Goal: Task Accomplishment & Management: Complete application form

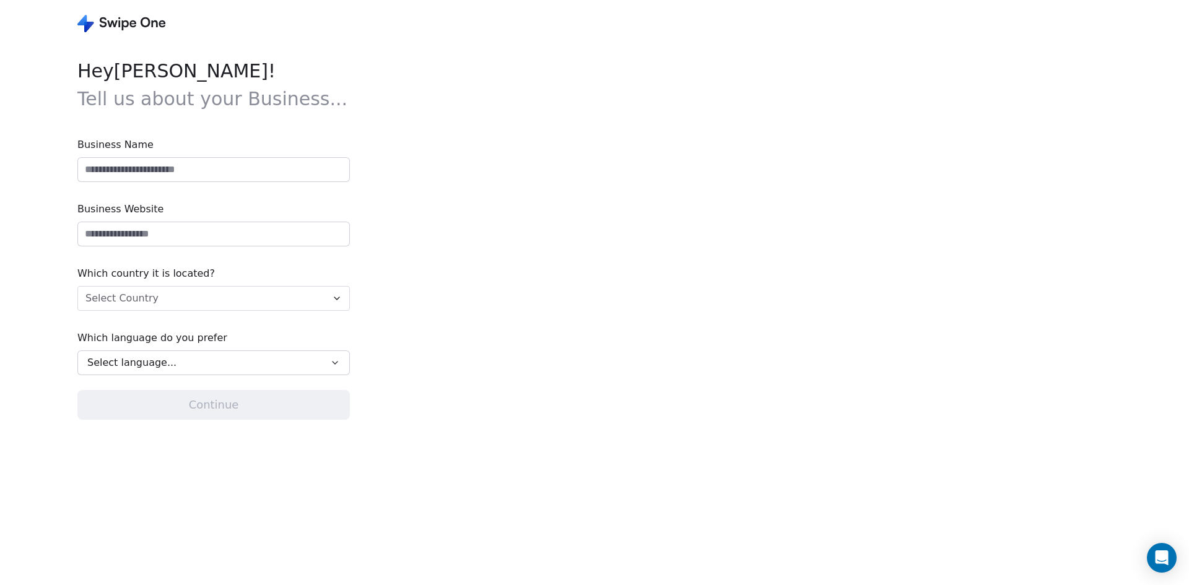
type input "**********"
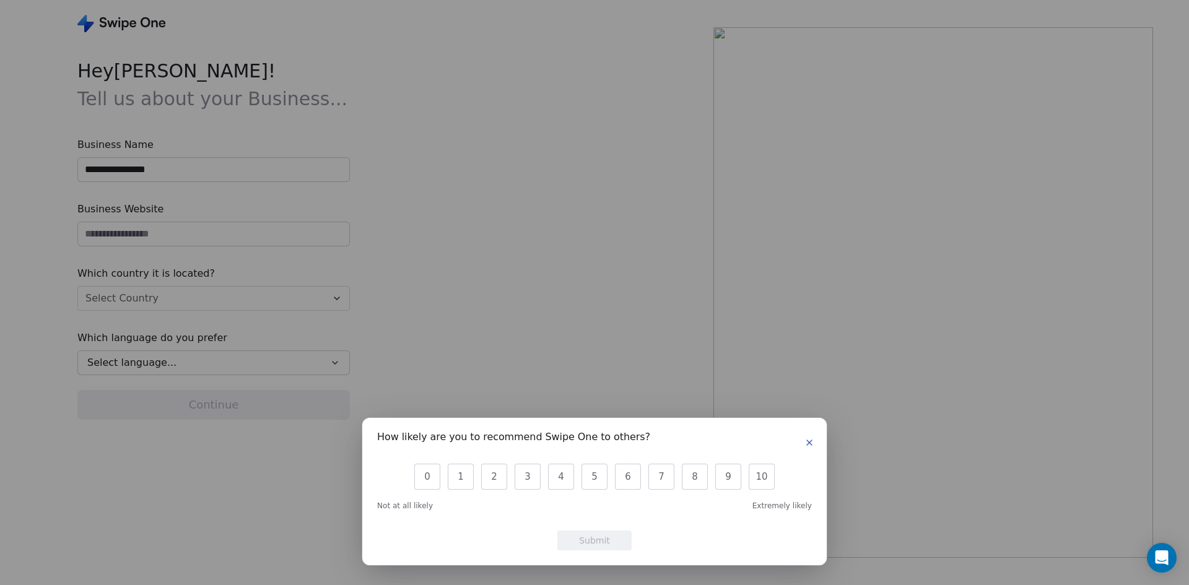
click at [809, 442] on icon "button" at bounding box center [809, 442] width 5 height 5
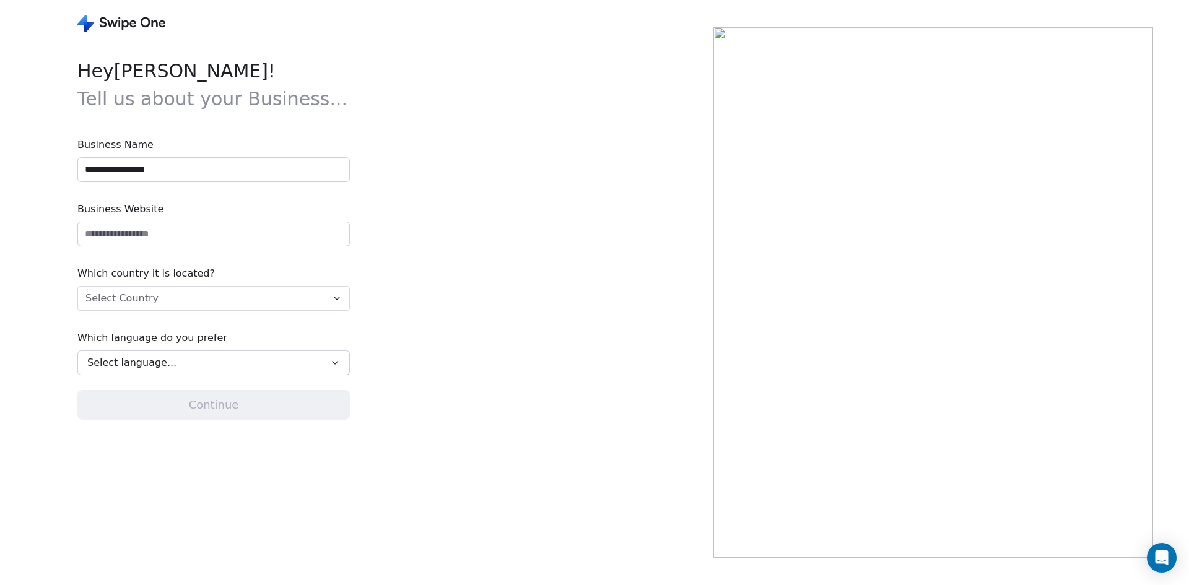
click at [338, 299] on html "**********" at bounding box center [594, 292] width 1189 height 585
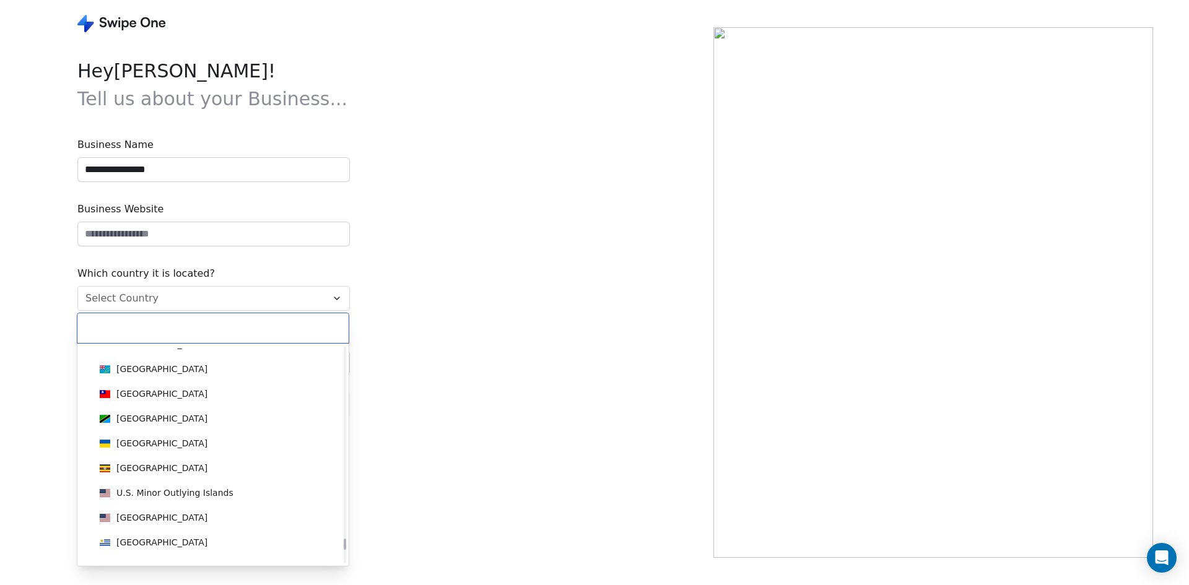
scroll to position [5590, 0]
click at [131, 513] on div "[GEOGRAPHIC_DATA]" at bounding box center [161, 517] width 91 height 12
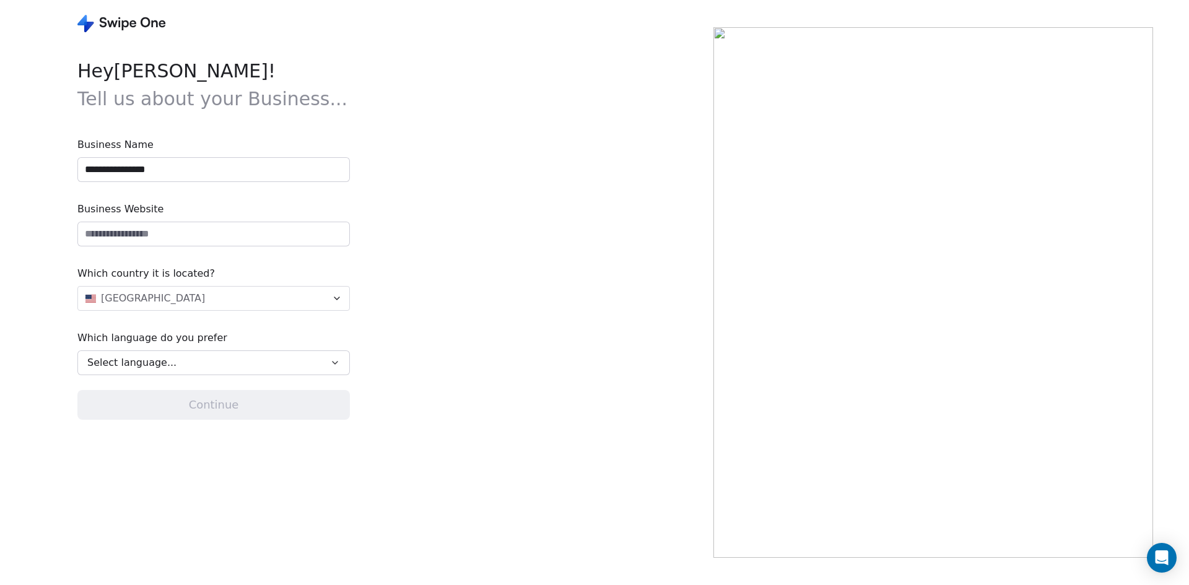
click at [337, 362] on icon "button" at bounding box center [335, 363] width 5 height 2
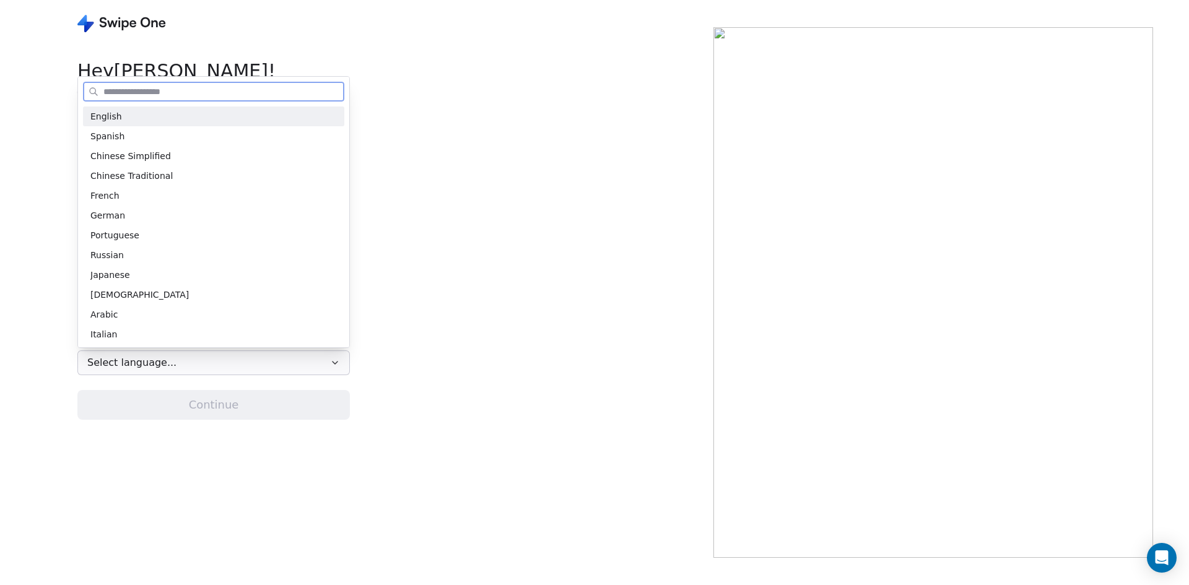
click at [101, 118] on span "English" at bounding box center [106, 116] width 32 height 13
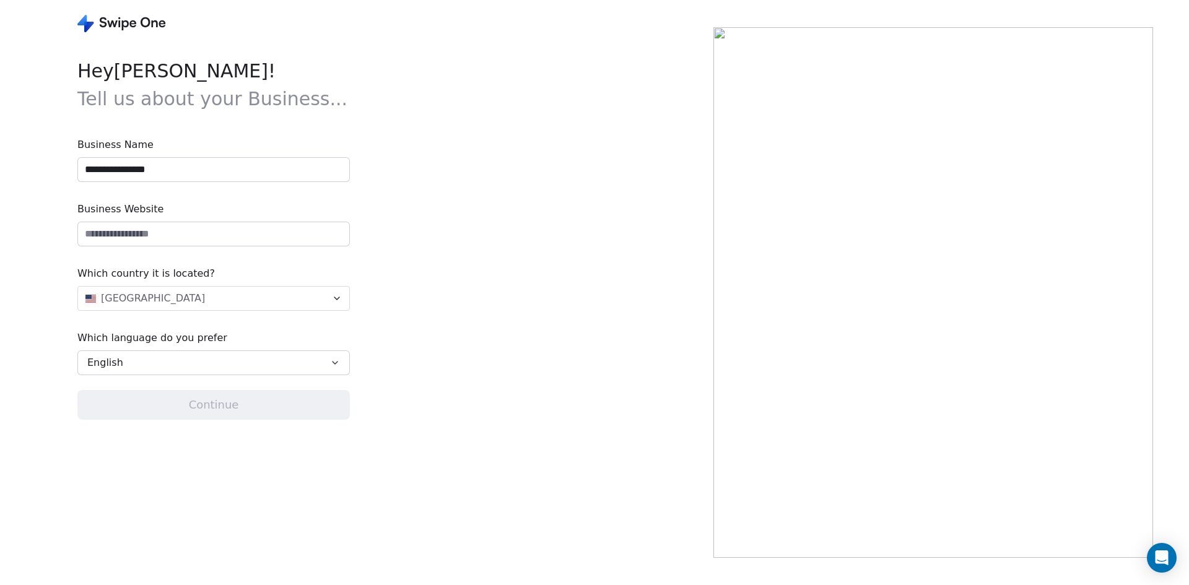
click at [122, 229] on input "url" at bounding box center [213, 234] width 271 height 24
type input "*"
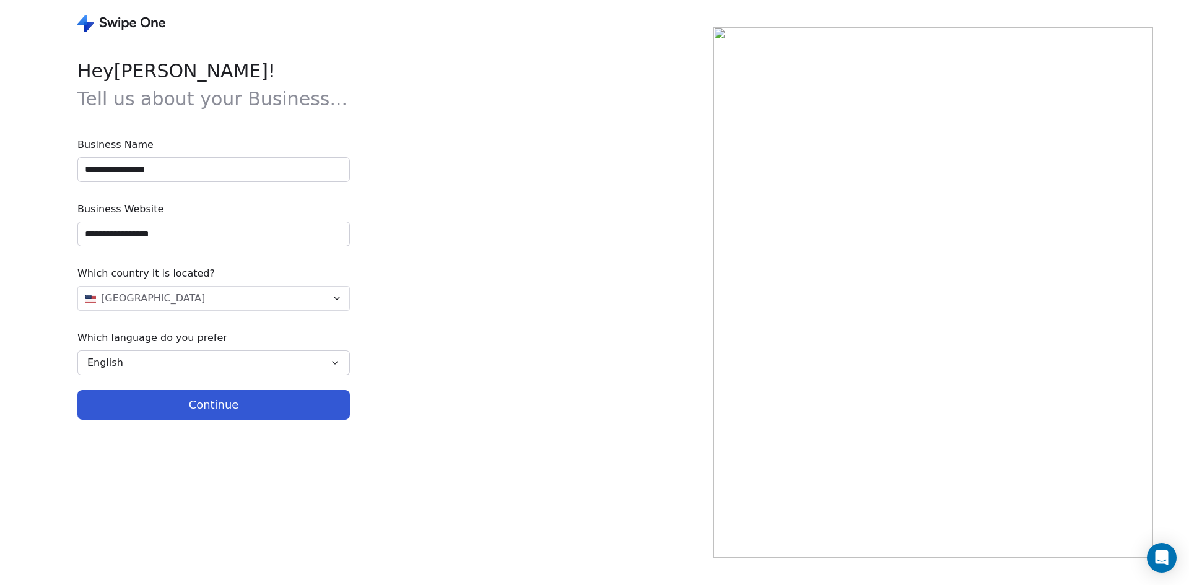
type input "**********"
click at [219, 404] on button "Continue" at bounding box center [213, 405] width 273 height 30
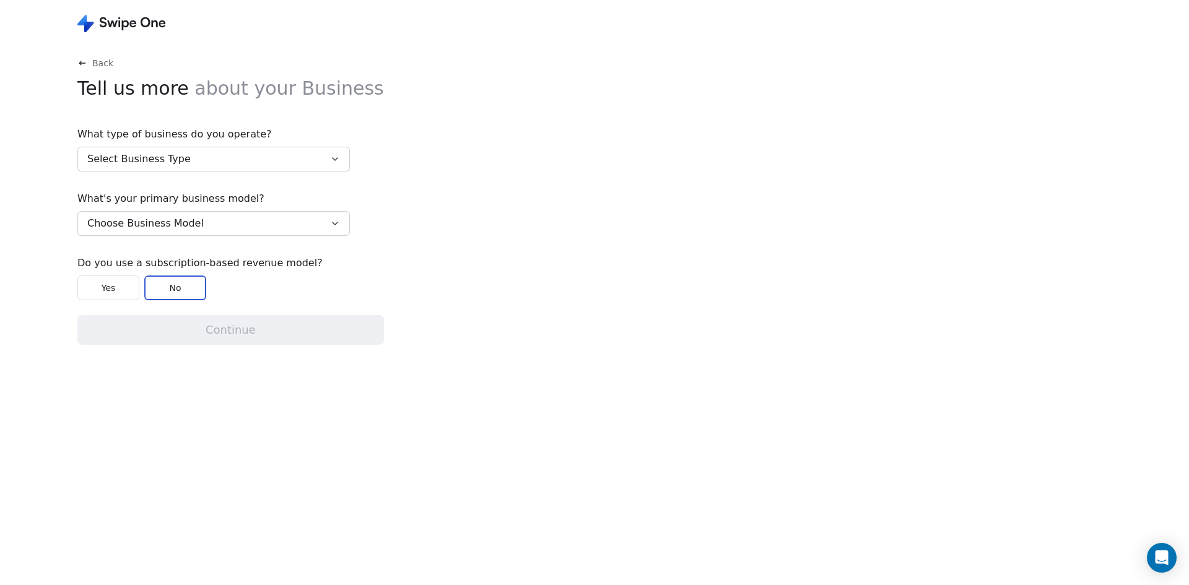
click at [336, 159] on icon "button" at bounding box center [335, 159] width 10 height 10
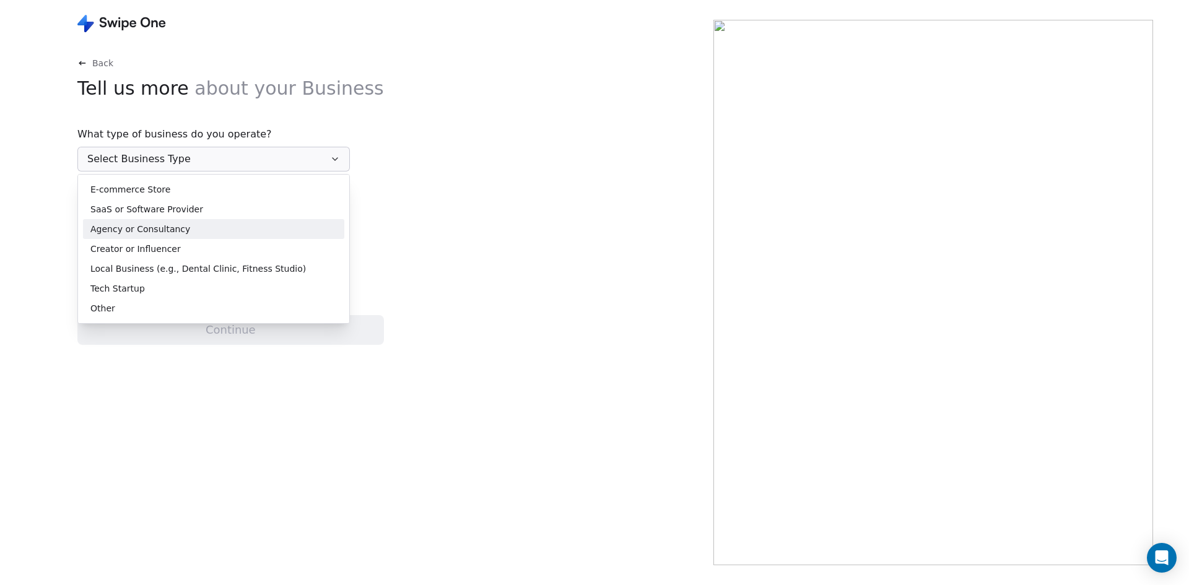
click at [157, 229] on span "Agency or Consultancy" at bounding box center [140, 229] width 100 height 13
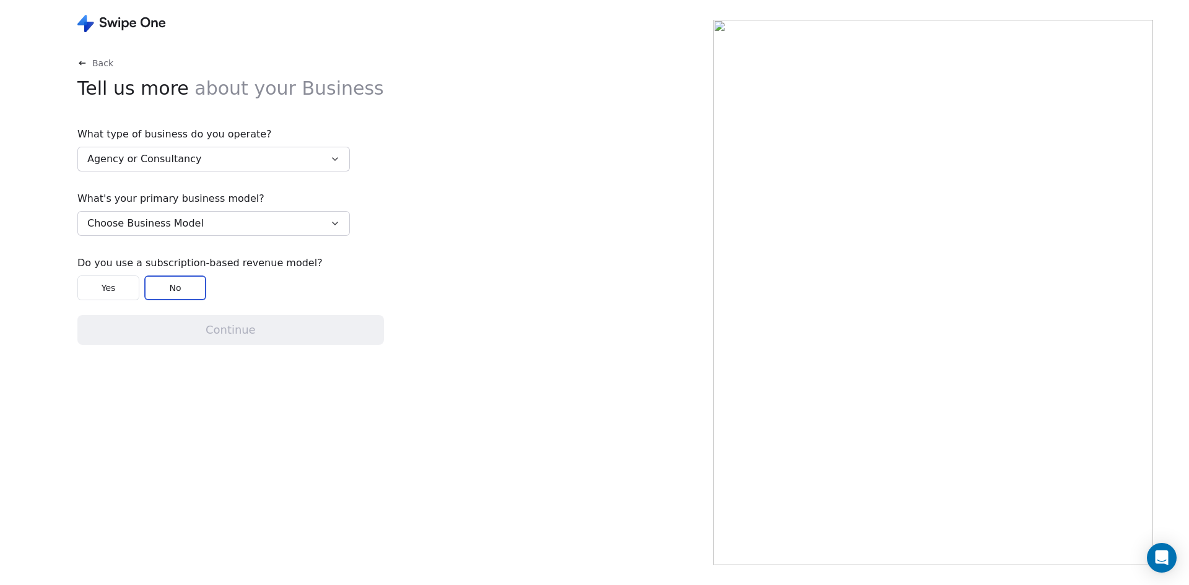
click at [173, 286] on button "No" at bounding box center [175, 288] width 62 height 25
click at [173, 284] on button "No" at bounding box center [175, 288] width 62 height 25
click at [108, 286] on button "Yes" at bounding box center [108, 288] width 62 height 25
click at [170, 289] on button "No" at bounding box center [175, 288] width 62 height 25
click at [331, 227] on icon "button" at bounding box center [335, 224] width 10 height 10
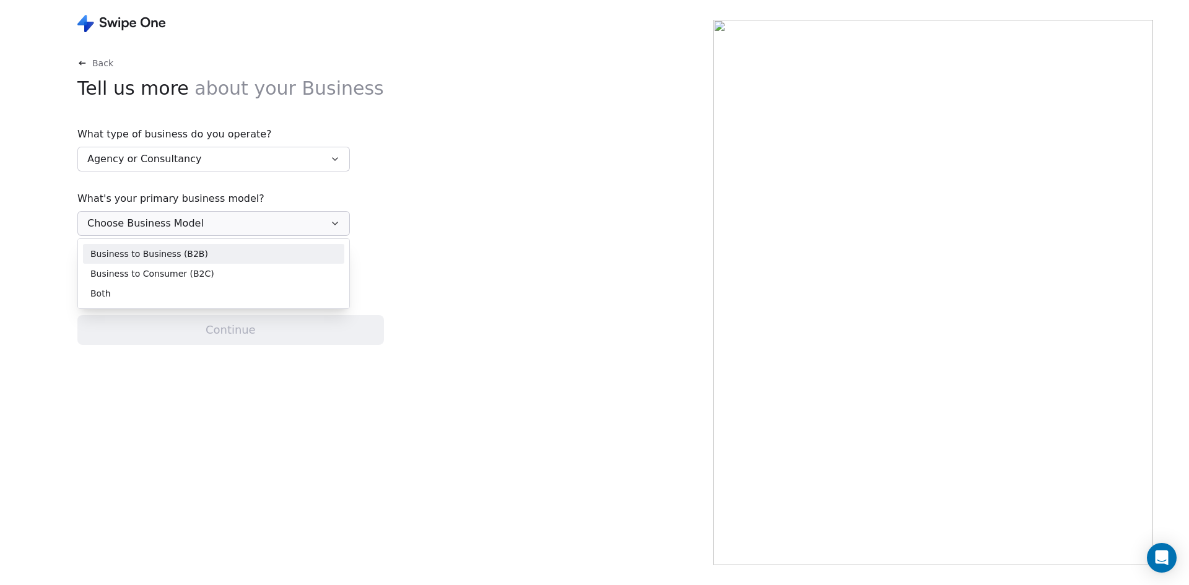
click at [133, 253] on span "Business to Business (B2B)" at bounding box center [149, 254] width 118 height 13
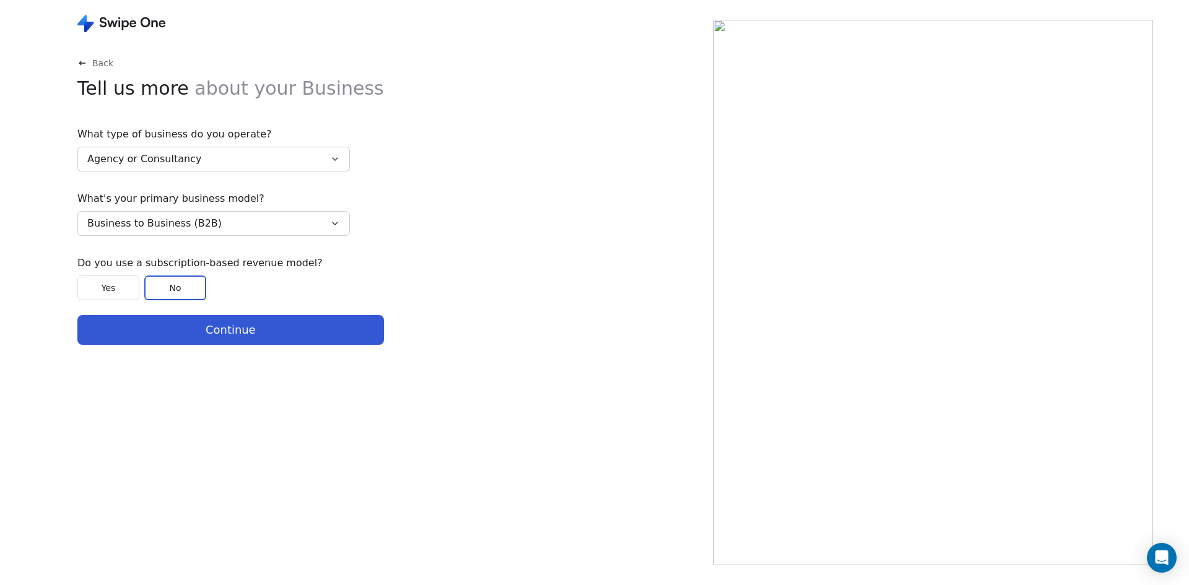
click at [209, 328] on button "Continue" at bounding box center [230, 330] width 307 height 30
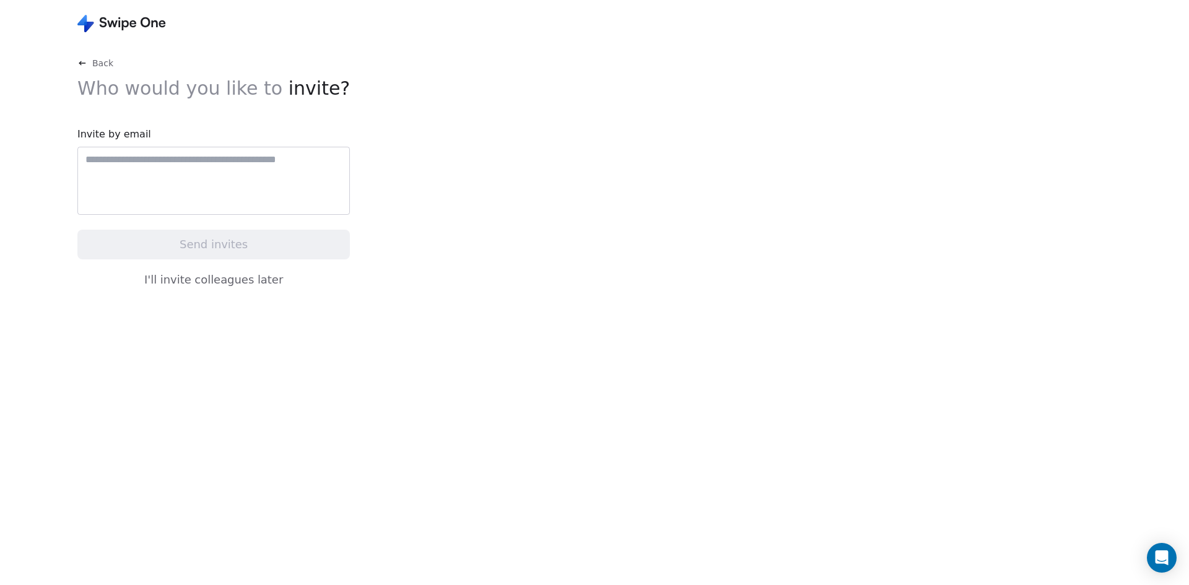
click at [233, 281] on button "I'll invite colleagues later" at bounding box center [213, 280] width 273 height 26
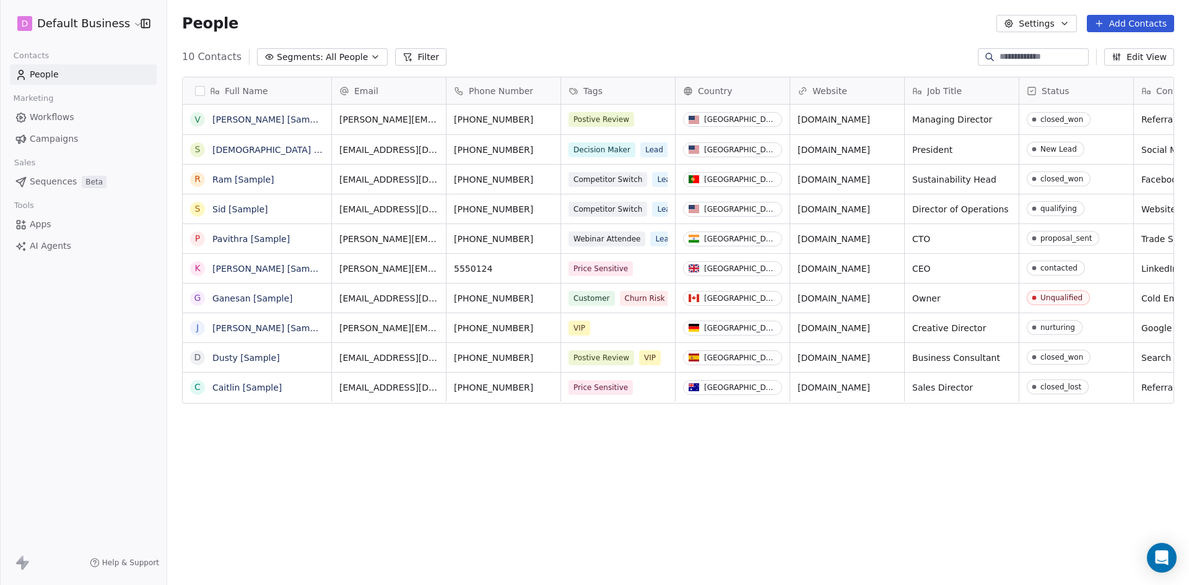
scroll to position [515, 1022]
click at [37, 98] on span "Marketing" at bounding box center [33, 98] width 51 height 19
click at [49, 116] on span "Workflows" at bounding box center [52, 117] width 45 height 13
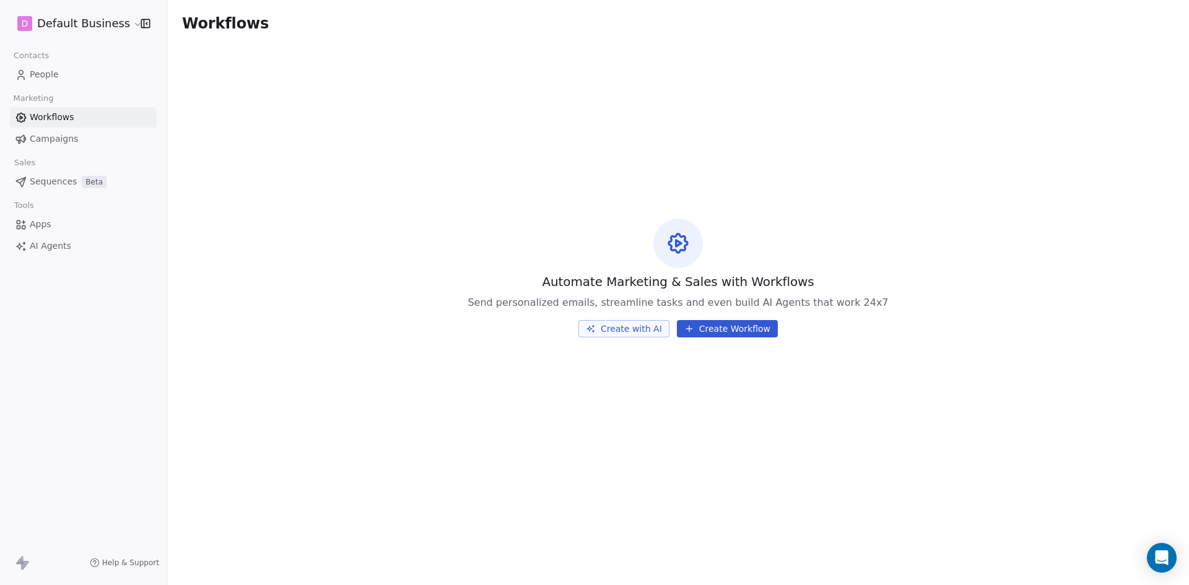
click at [637, 331] on button "Create with AI" at bounding box center [624, 328] width 91 height 17
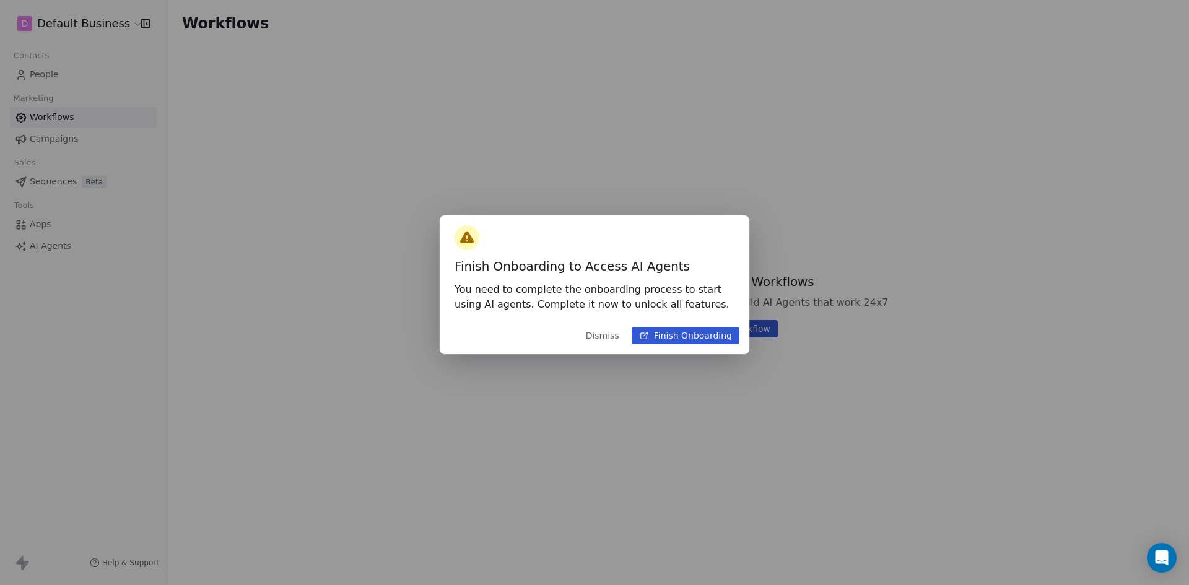
click at [613, 342] on button "Dismiss" at bounding box center [603, 336] width 48 height 22
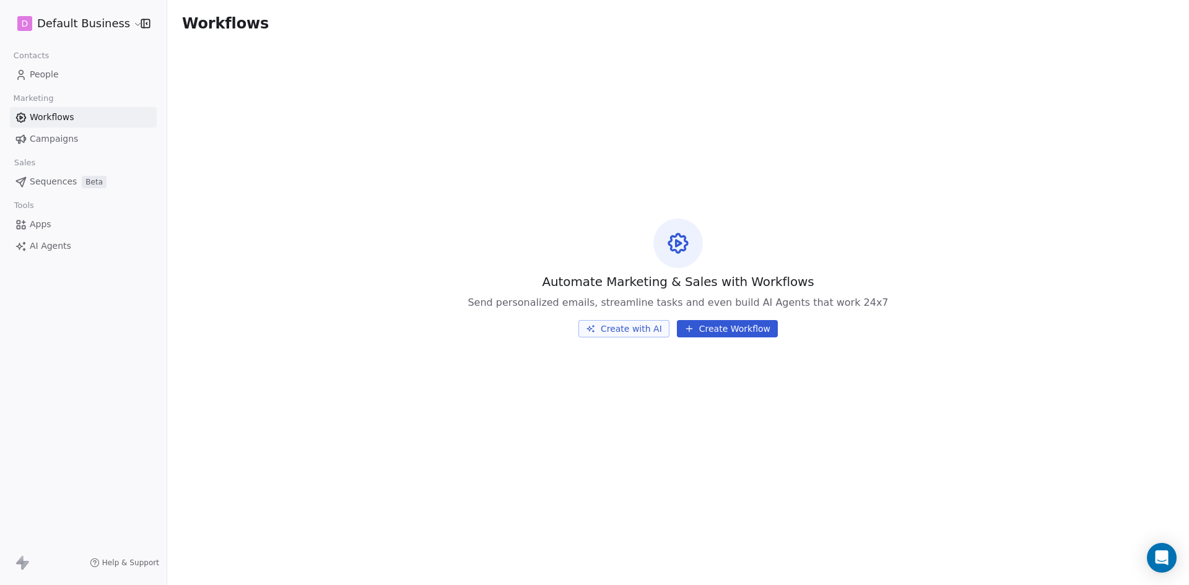
click at [621, 330] on button "Create with AI" at bounding box center [624, 328] width 91 height 17
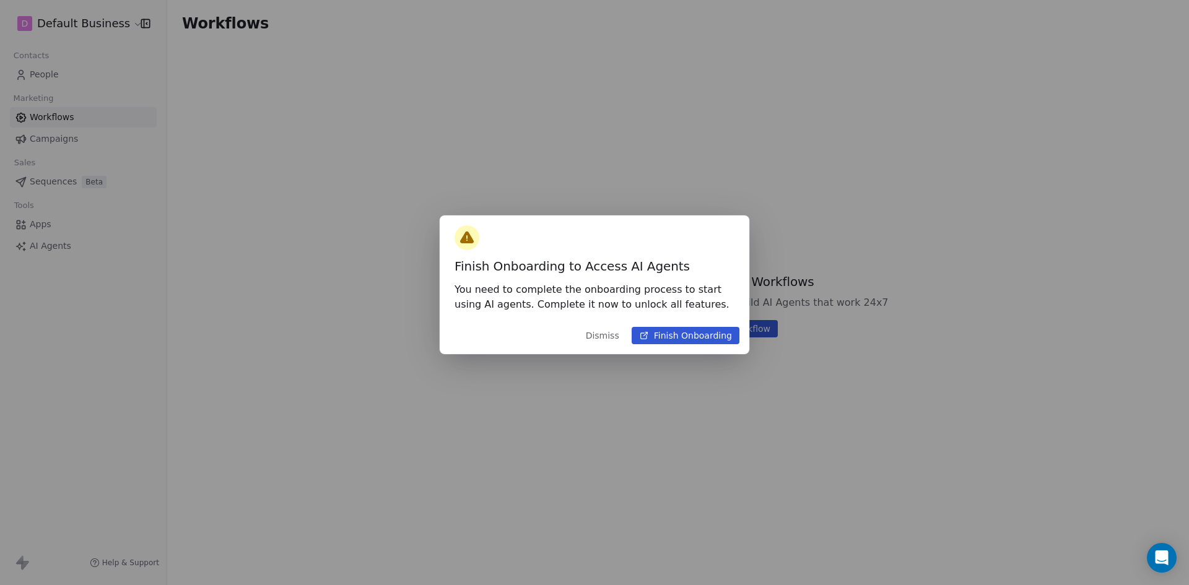
click at [699, 333] on button "Finish Onboarding" at bounding box center [686, 335] width 108 height 17
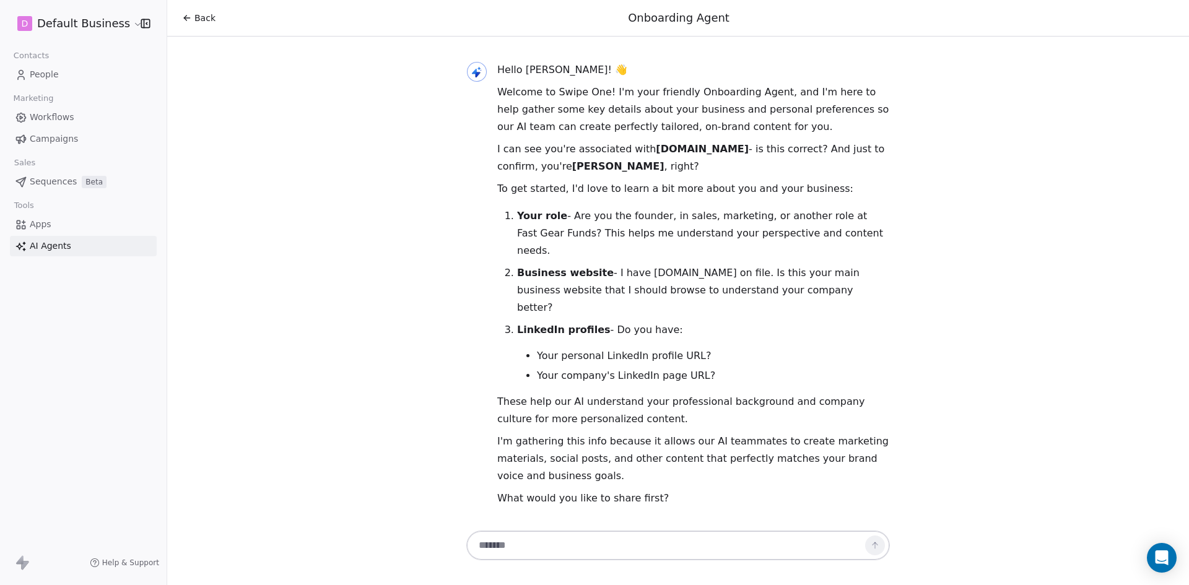
click at [43, 183] on span "Sequences" at bounding box center [53, 181] width 47 height 13
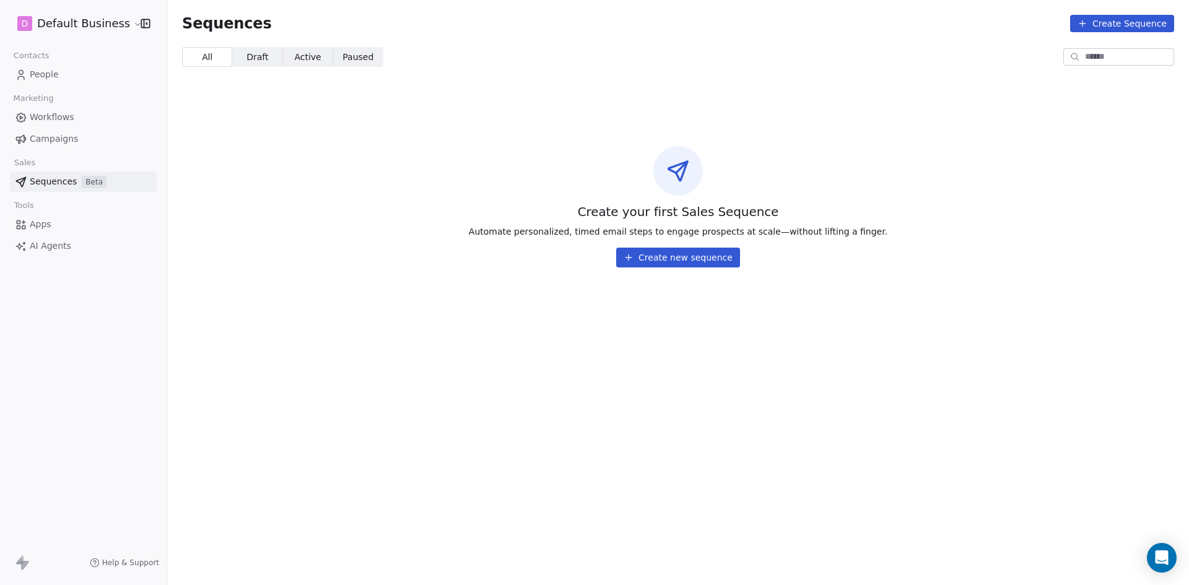
click at [681, 258] on button "Create new sequence" at bounding box center [678, 258] width 124 height 20
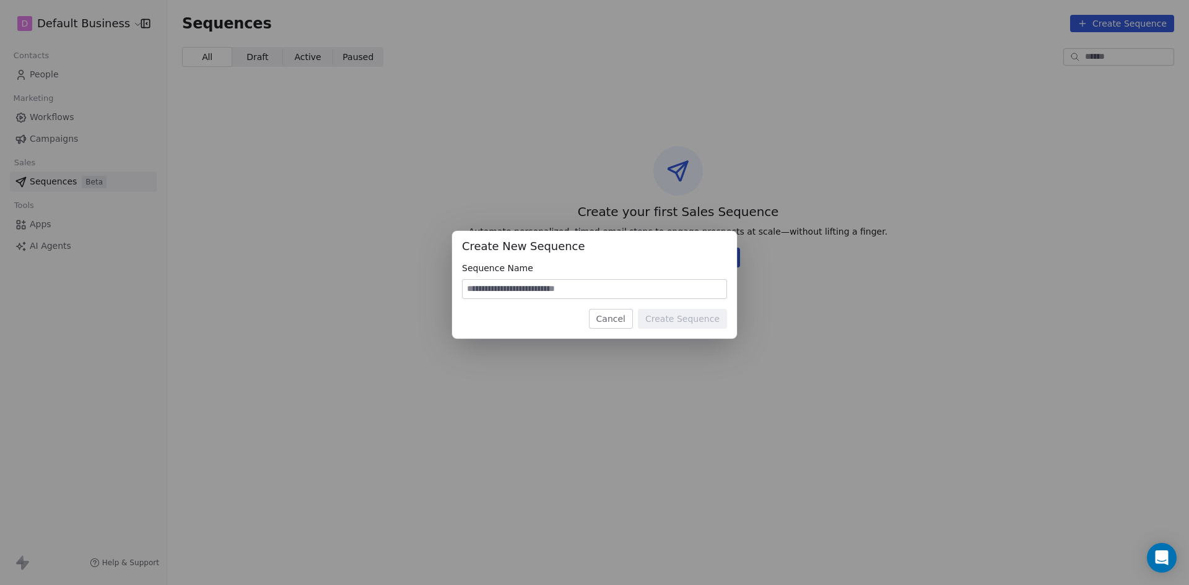
click at [531, 289] on input at bounding box center [595, 289] width 264 height 19
type input "********"
click at [697, 320] on button "Create Sequence" at bounding box center [682, 319] width 89 height 20
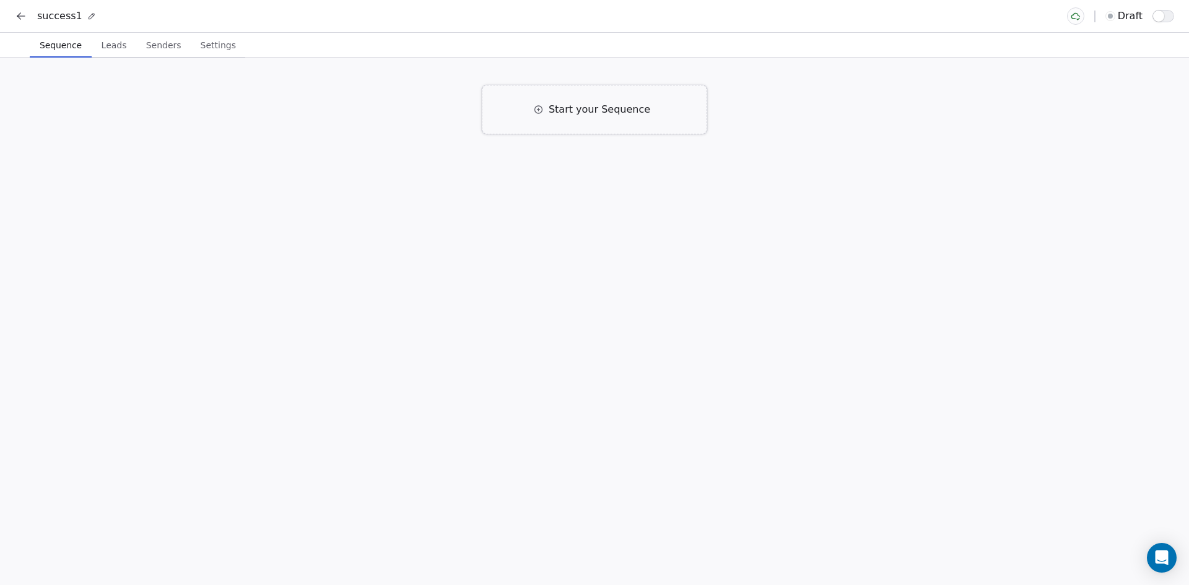
click at [592, 108] on span "Start your Sequence" at bounding box center [600, 109] width 102 height 15
click at [61, 45] on span "Sequence" at bounding box center [61, 45] width 52 height 17
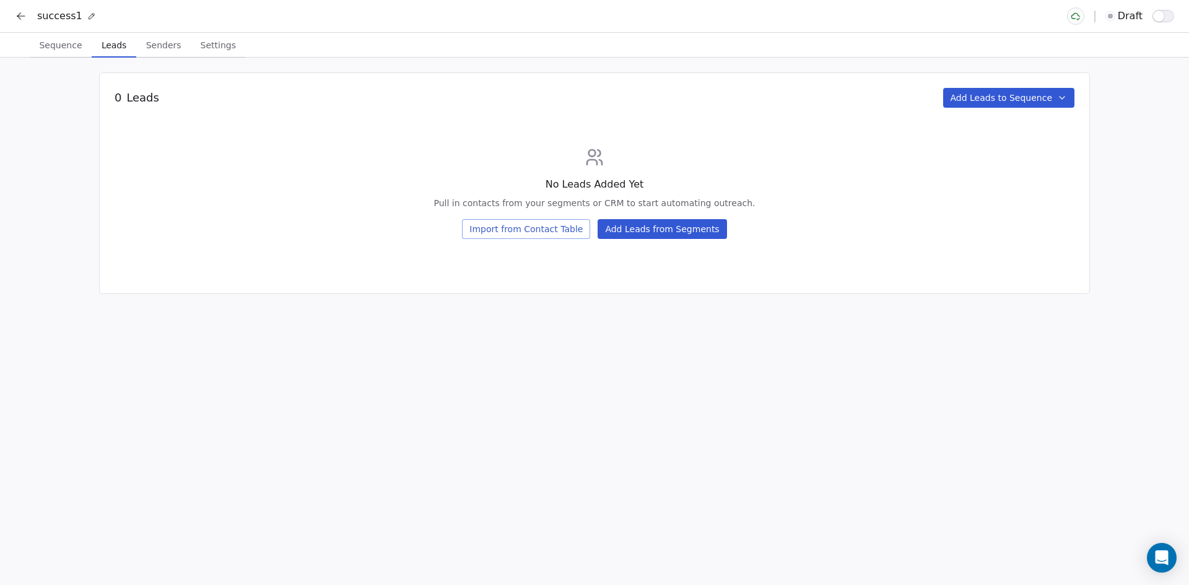
click at [111, 45] on span "Leads" at bounding box center [114, 45] width 35 height 17
click at [527, 229] on button "Import from Contact Table" at bounding box center [526, 229] width 128 height 20
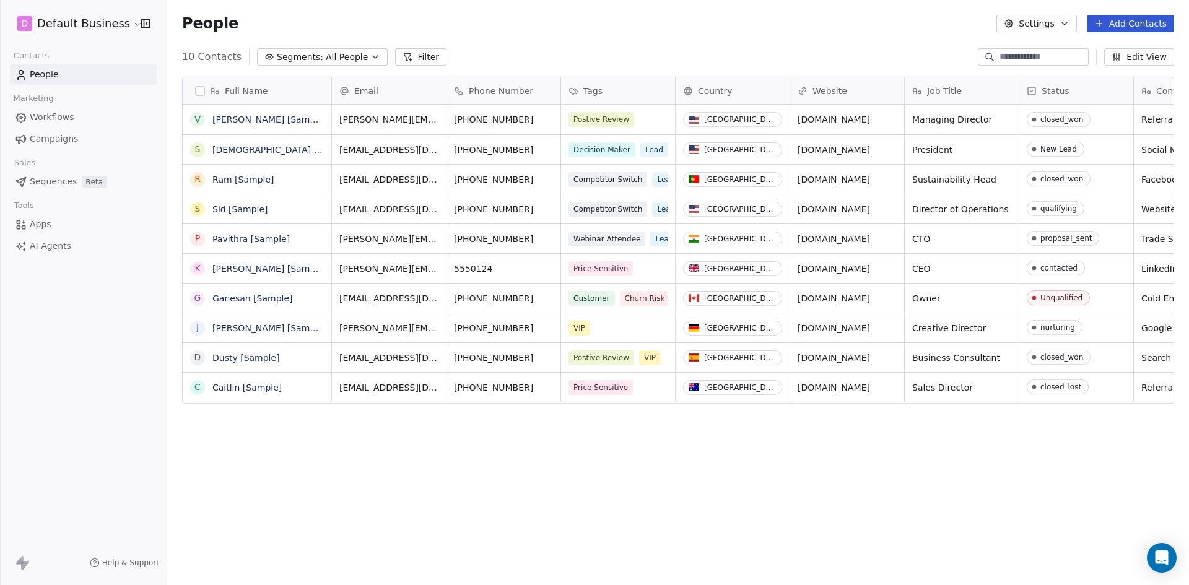
scroll to position [515, 1022]
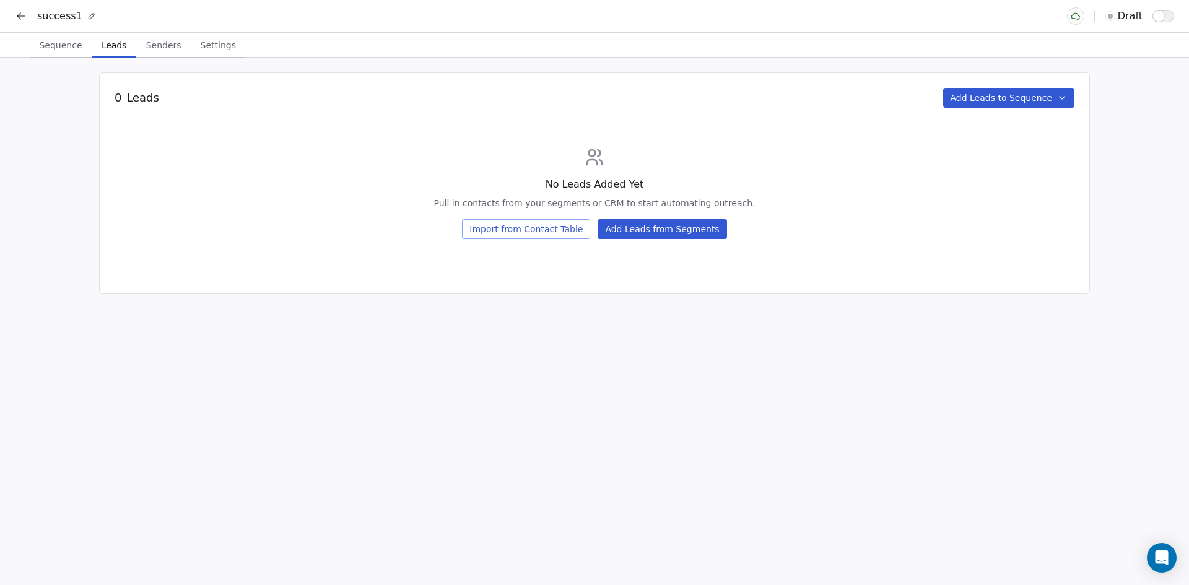
click at [1028, 102] on button "Add Leads to Sequence" at bounding box center [1009, 98] width 132 height 20
click at [923, 294] on html "success1 draft Sequence Sequence Leads Leads Senders Senders Settings Settings …" at bounding box center [594, 292] width 1189 height 585
click at [628, 229] on button "Add Leads from Segments" at bounding box center [662, 229] width 129 height 20
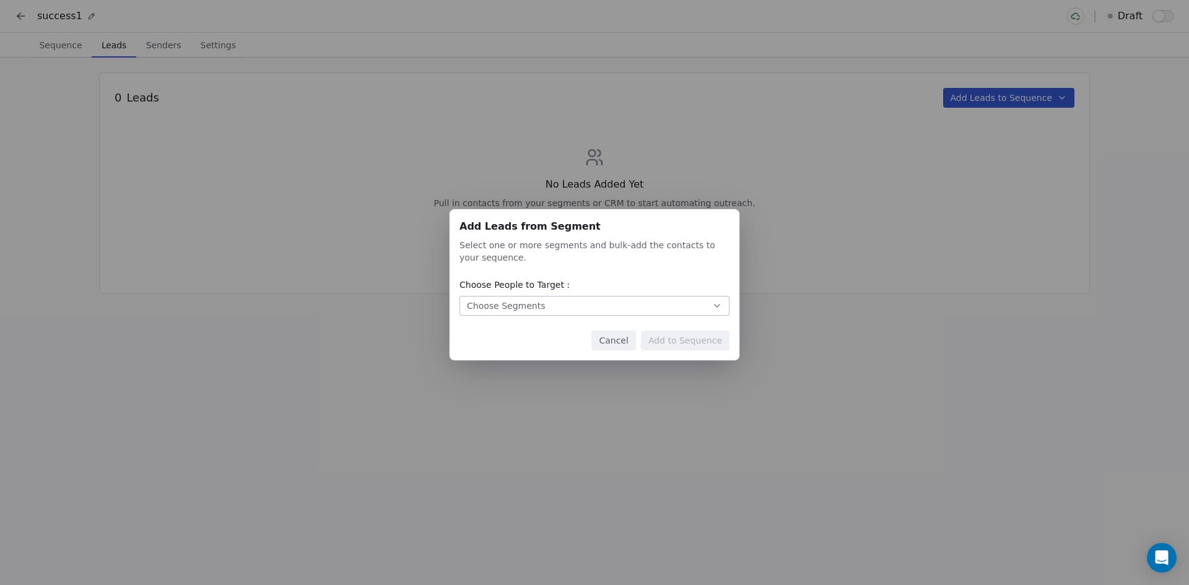
click at [718, 305] on icon "button" at bounding box center [717, 306] width 10 height 10
click at [855, 359] on div "Add Leads from Segment Add Leads from Segment Select one or more segments and b…" at bounding box center [594, 293] width 1189 height 206
click at [719, 305] on icon "button" at bounding box center [717, 306] width 10 height 10
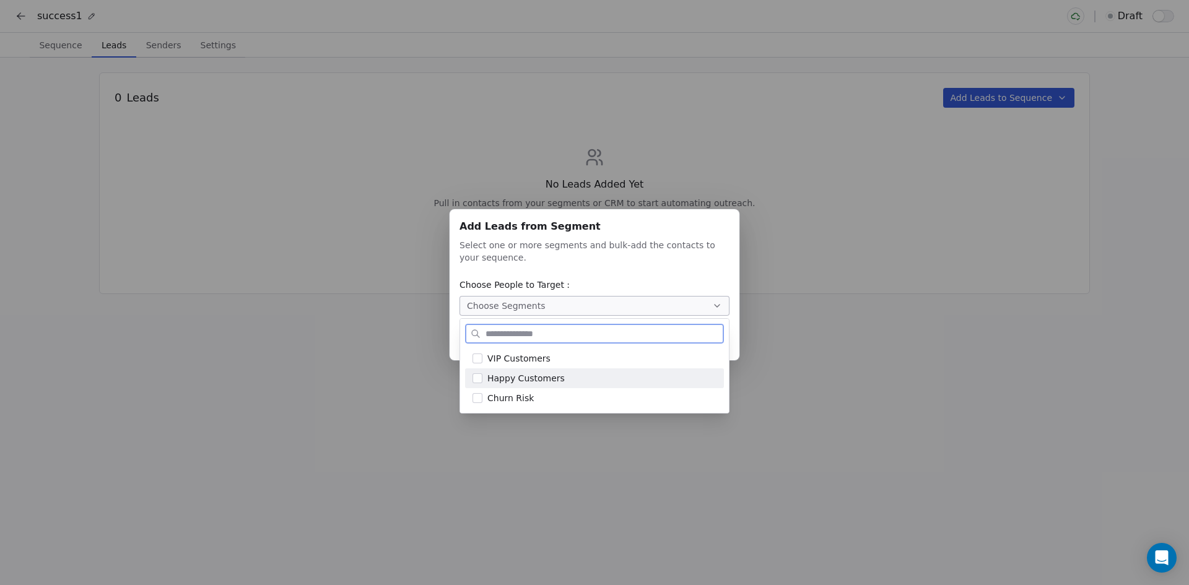
click at [479, 379] on button "Suggestions" at bounding box center [478, 379] width 10 height 10
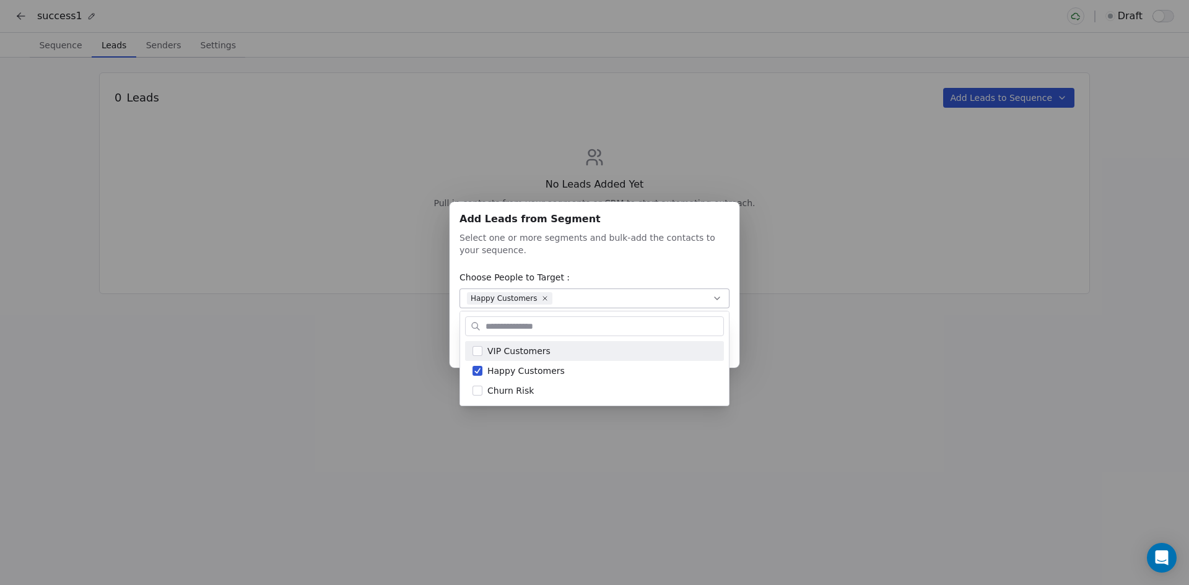
click at [809, 362] on div "Add Leads from Segment Add Leads from Segment Select one or more segments and b…" at bounding box center [594, 292] width 1189 height 221
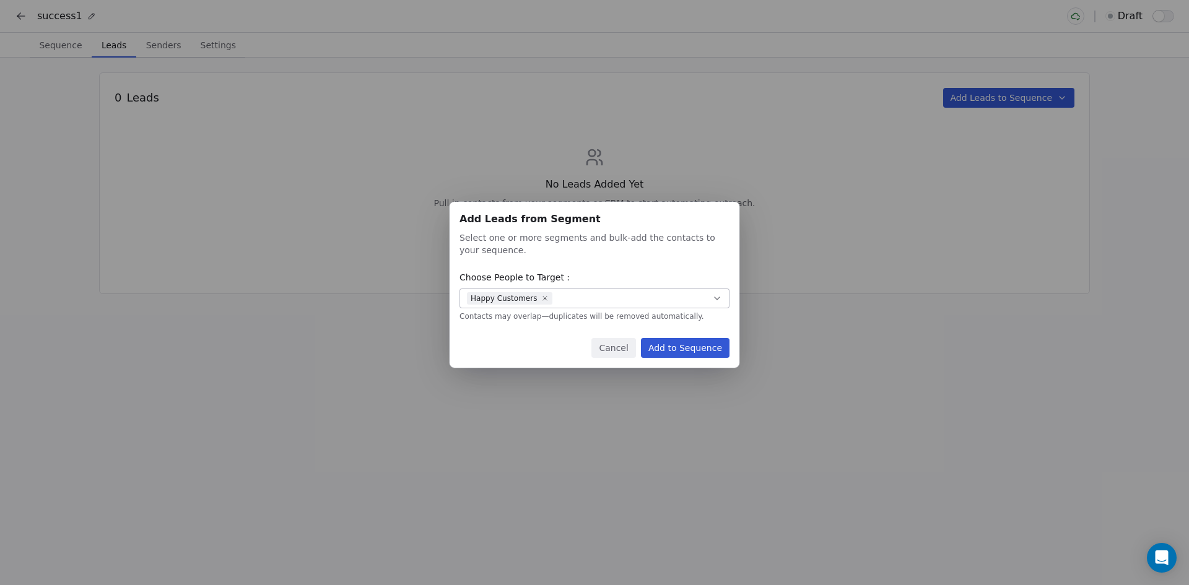
click at [692, 350] on button "Add to Sequence" at bounding box center [685, 348] width 89 height 20
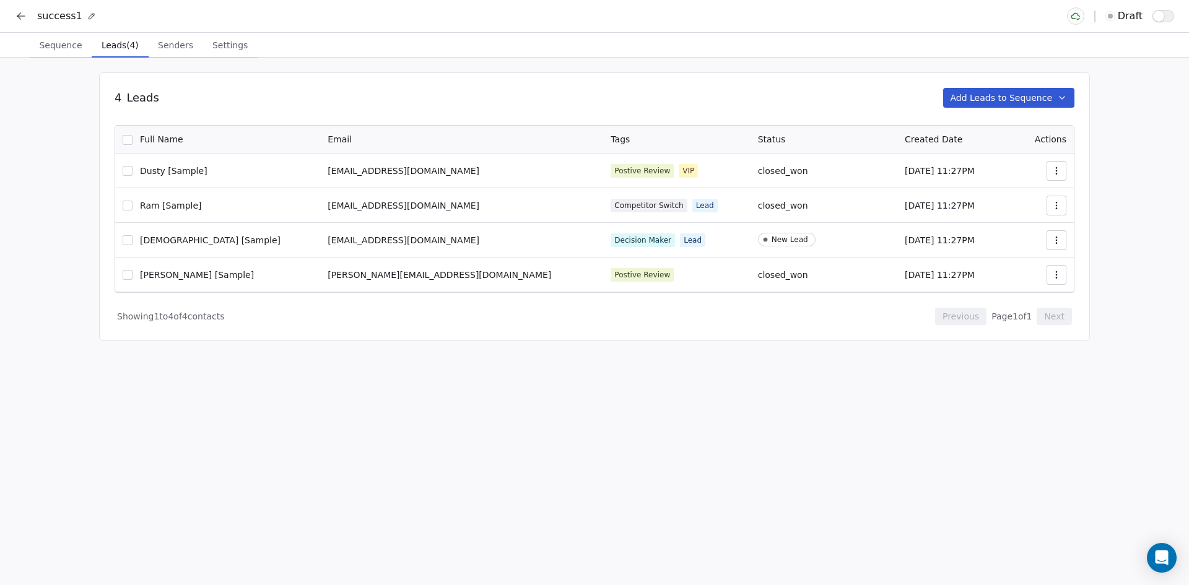
click at [20, 18] on icon at bounding box center [21, 16] width 12 height 12
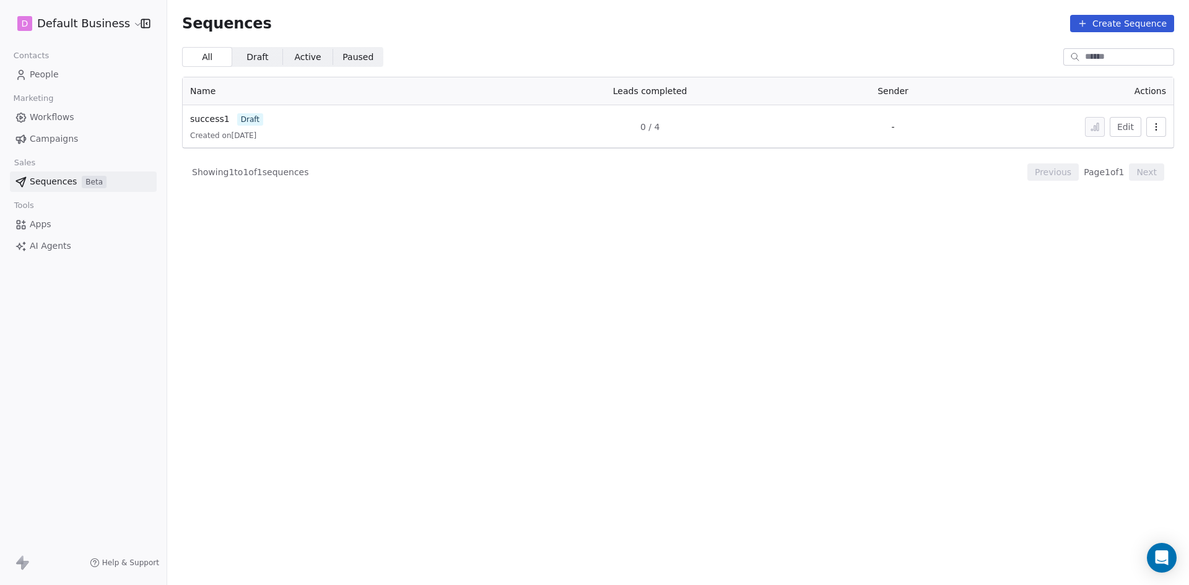
click at [1127, 132] on button "Edit" at bounding box center [1126, 127] width 32 height 20
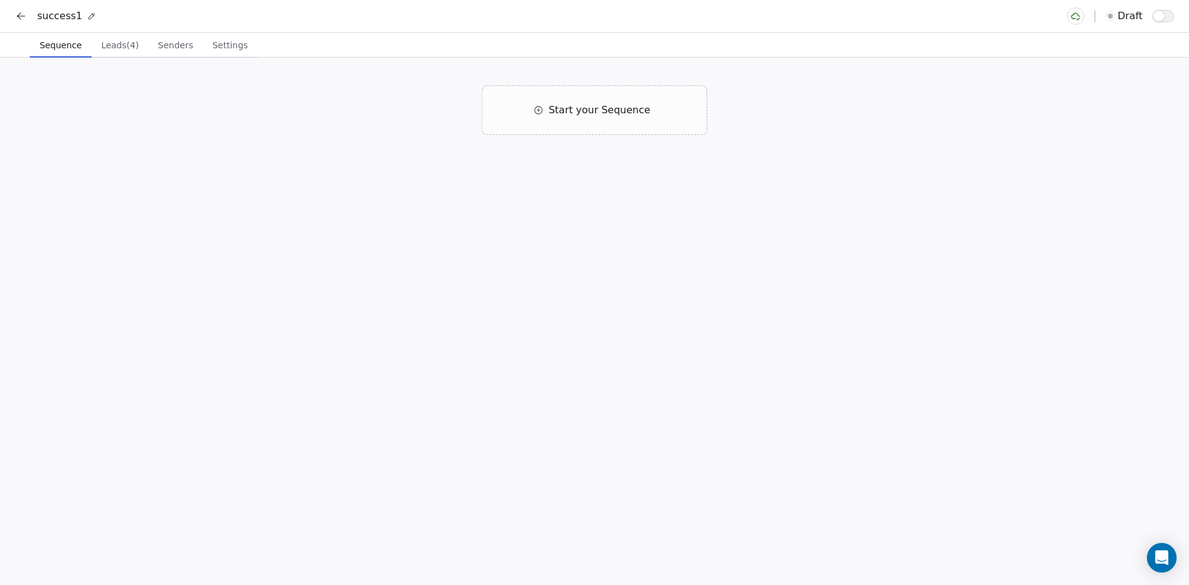
click at [110, 46] on span "Leads (4)" at bounding box center [120, 45] width 48 height 17
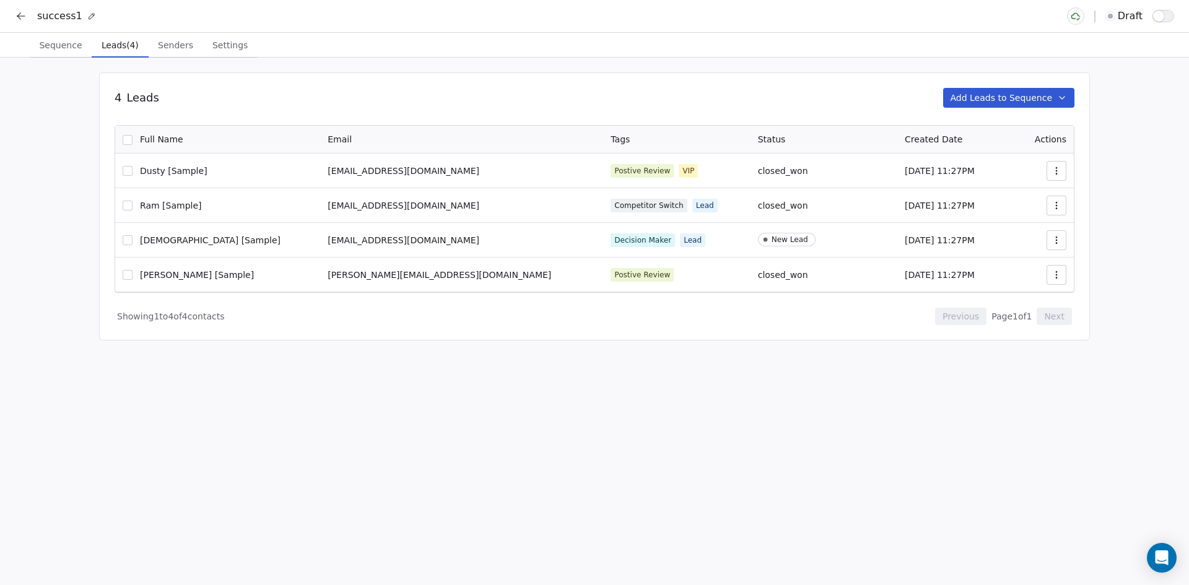
click at [1062, 99] on icon "button" at bounding box center [1062, 98] width 10 height 10
click at [1129, 101] on html "success1 draft Sequence Sequence Leads (4) Leads (4) Senders Senders Settings S…" at bounding box center [594, 292] width 1189 height 585
click at [1055, 169] on icon "button" at bounding box center [1057, 171] width 10 height 10
click at [1017, 219] on span "Remove from sequence" at bounding box center [1015, 218] width 103 height 13
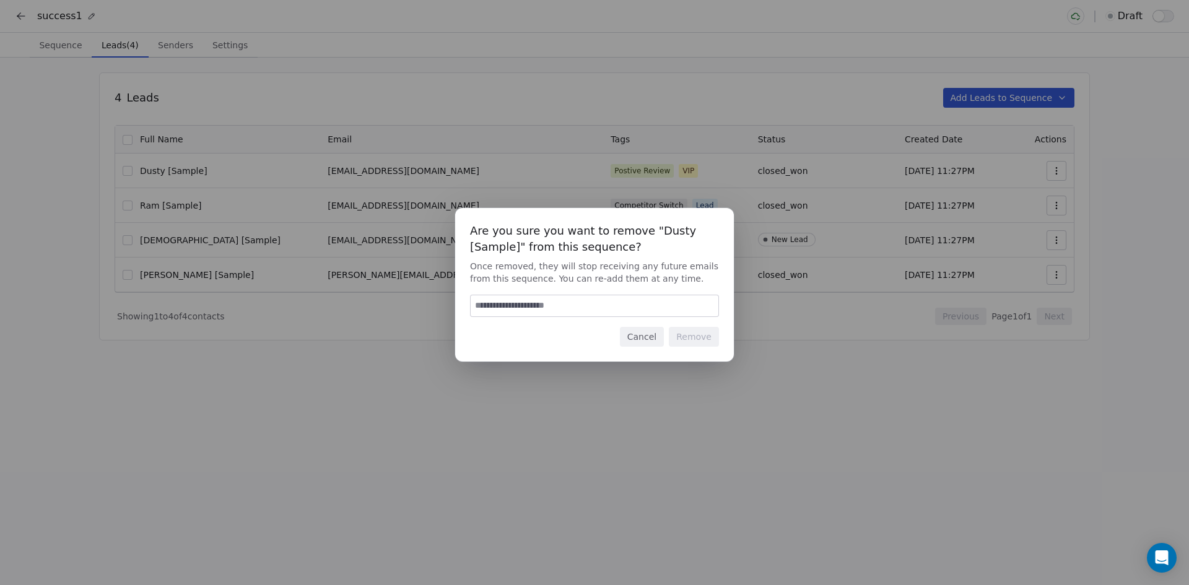
click at [540, 307] on input at bounding box center [595, 305] width 248 height 21
click at [535, 306] on input at bounding box center [595, 305] width 248 height 21
type input "******"
click at [691, 336] on button "Remove" at bounding box center [694, 337] width 50 height 20
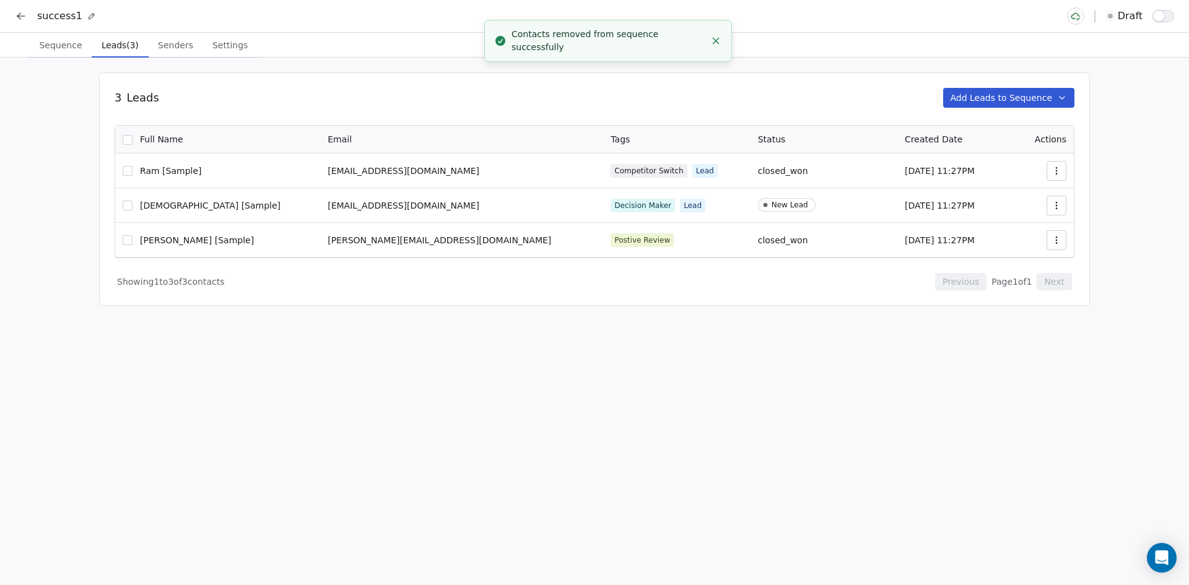
click at [1059, 175] on icon "button" at bounding box center [1057, 171] width 10 height 10
click at [1023, 221] on span "Remove from sequence" at bounding box center [1015, 218] width 103 height 13
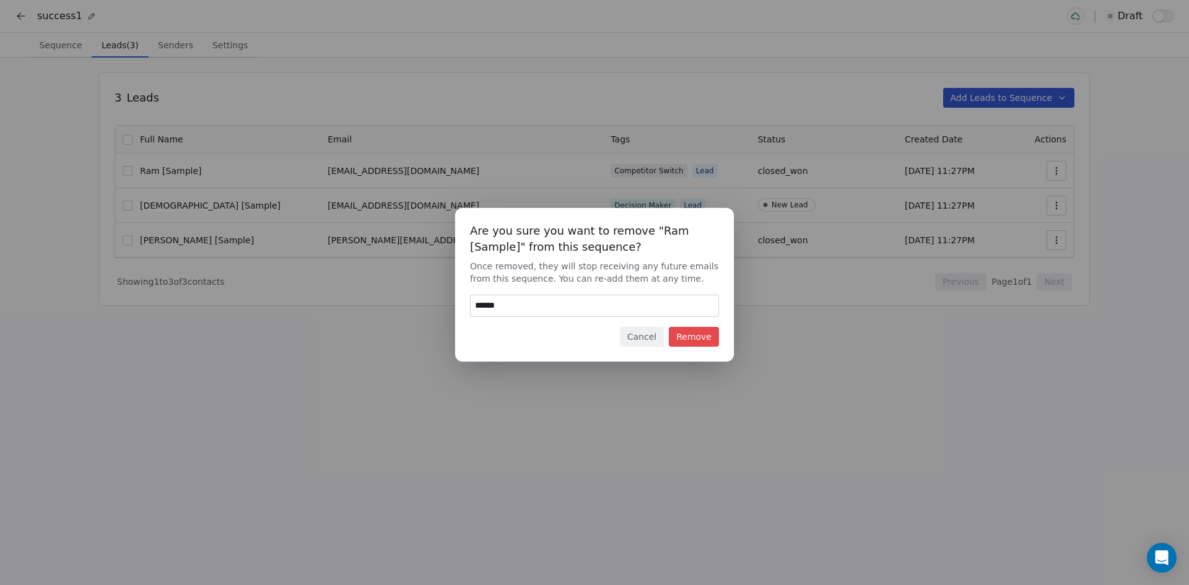
type input "******"
click at [693, 341] on button "Remove" at bounding box center [694, 337] width 50 height 20
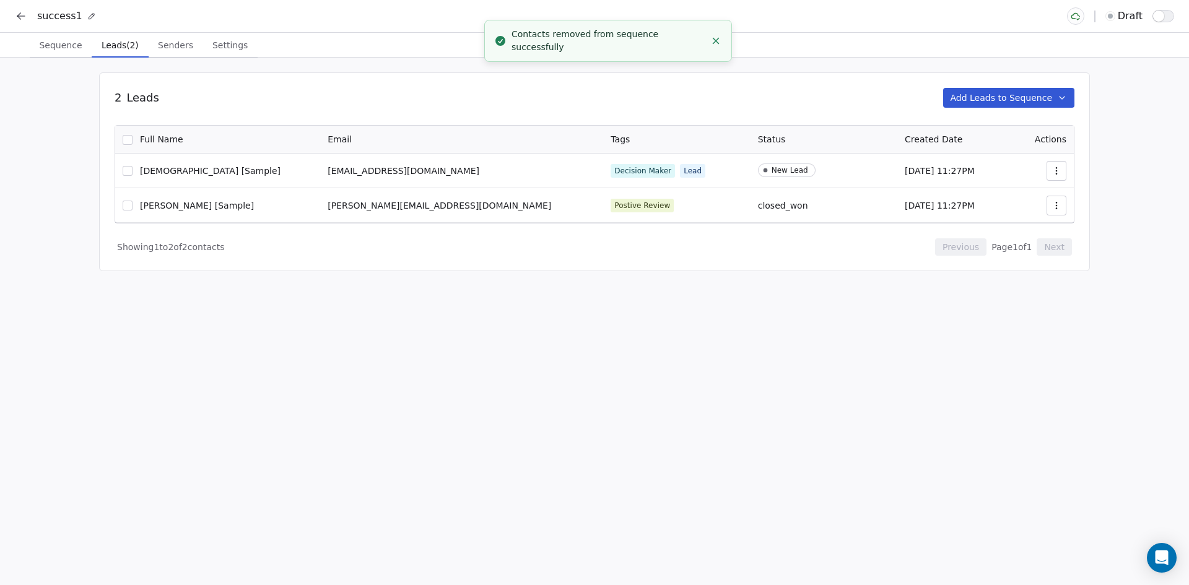
click at [1054, 167] on icon "button" at bounding box center [1057, 171] width 10 height 10
click at [1021, 218] on span "Remove from sequence" at bounding box center [1015, 218] width 103 height 13
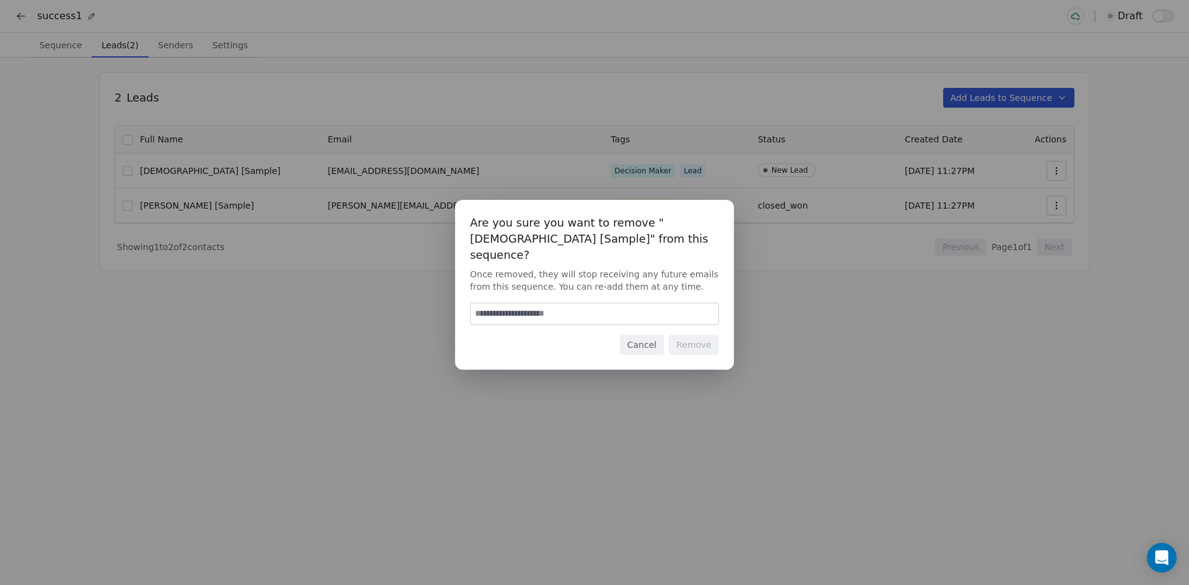
click at [601, 311] on input at bounding box center [595, 314] width 248 height 21
type input "******"
click at [699, 335] on button "Remove" at bounding box center [694, 345] width 50 height 20
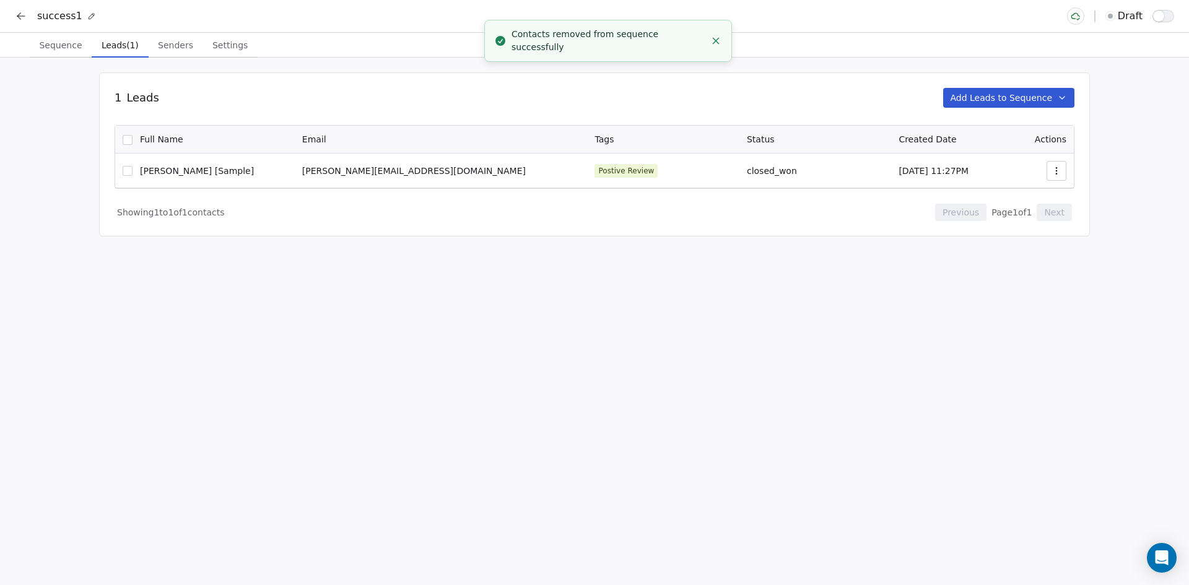
click at [1058, 170] on icon "button" at bounding box center [1057, 171] width 10 height 10
click at [999, 218] on span "Remove from sequence" at bounding box center [1015, 218] width 103 height 13
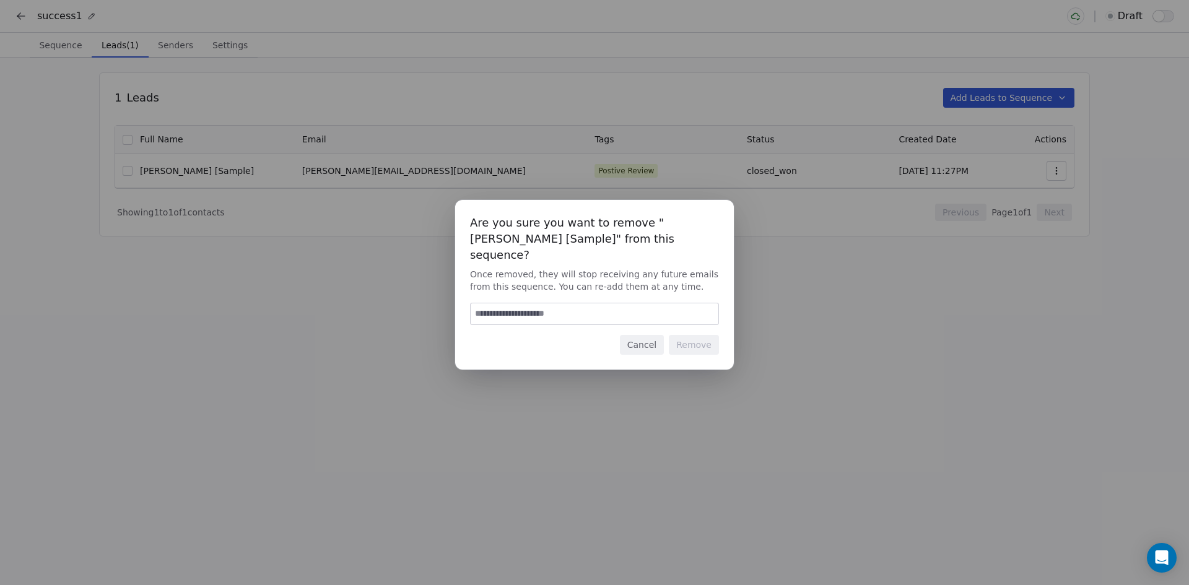
click at [606, 307] on input at bounding box center [595, 314] width 248 height 21
type input "******"
click at [694, 336] on button "Remove" at bounding box center [694, 345] width 50 height 20
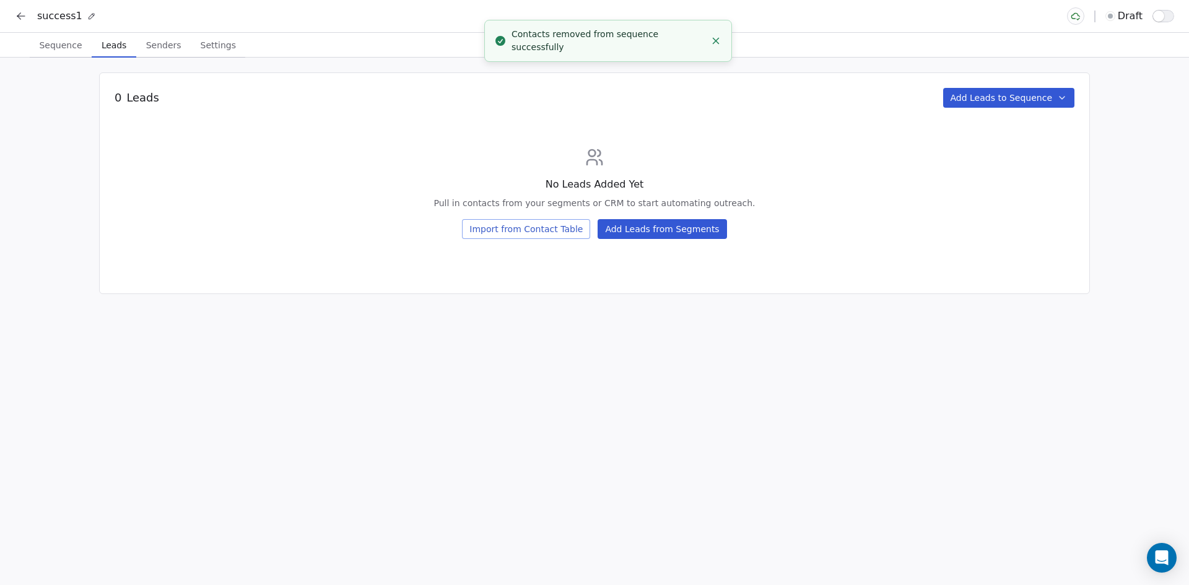
click at [559, 233] on button "Import from Contact Table" at bounding box center [526, 229] width 128 height 20
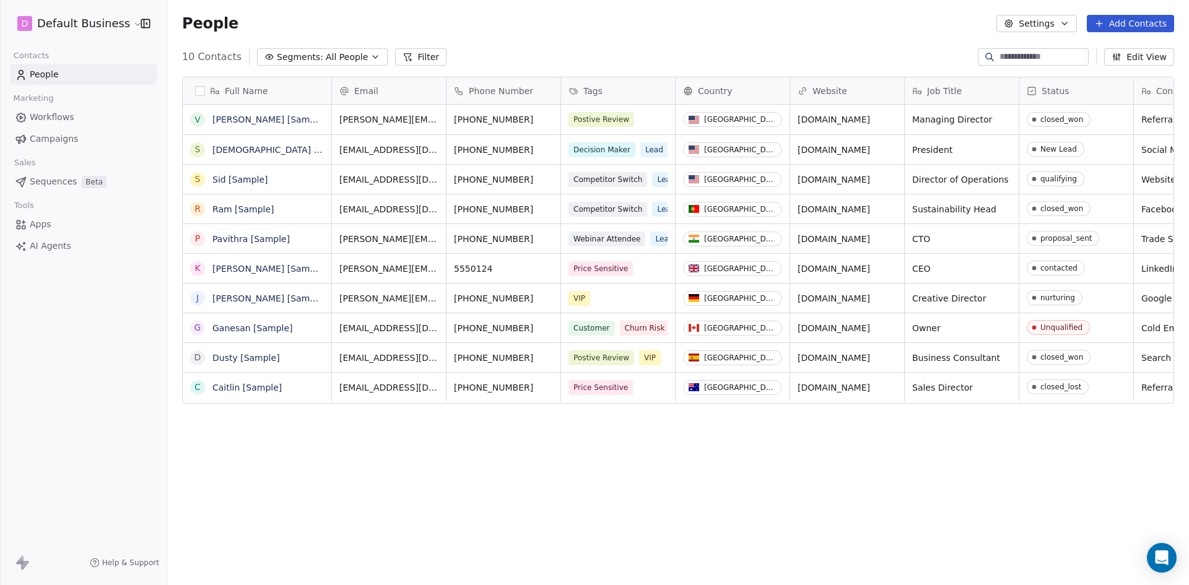
scroll to position [515, 1022]
click at [47, 76] on span "People" at bounding box center [44, 74] width 29 height 13
click at [37, 73] on span "People" at bounding box center [44, 74] width 29 height 13
click at [1136, 23] on button "Add Contacts" at bounding box center [1130, 23] width 87 height 17
click at [1117, 68] on span "Import from CSV" at bounding box center [1131, 70] width 72 height 13
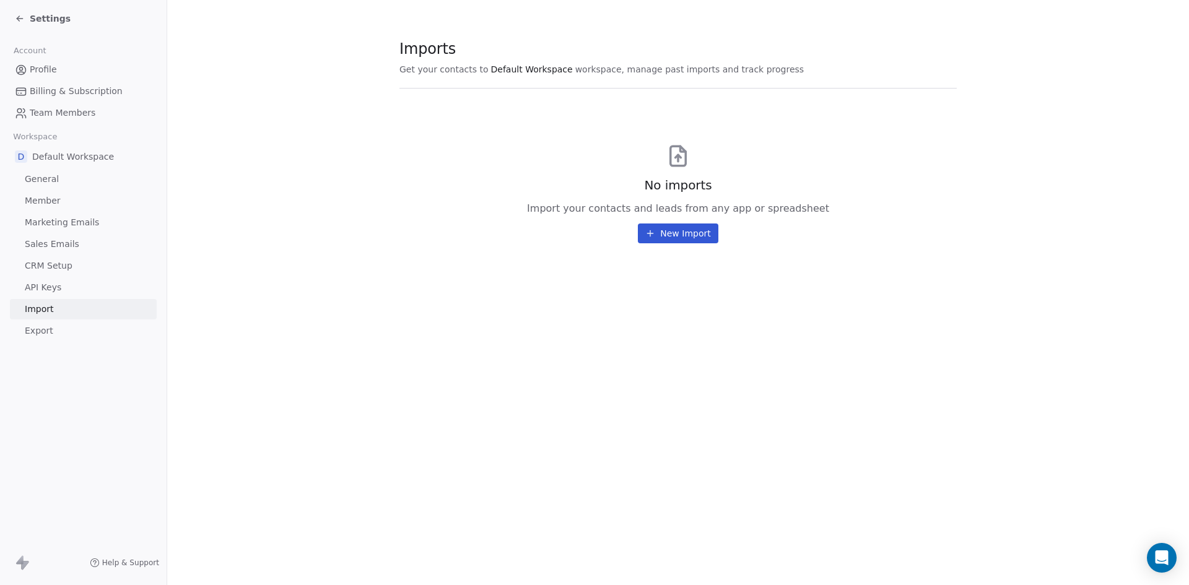
click at [682, 228] on button "New Import" at bounding box center [678, 234] width 80 height 20
